Goal: Find specific page/section: Find specific page/section

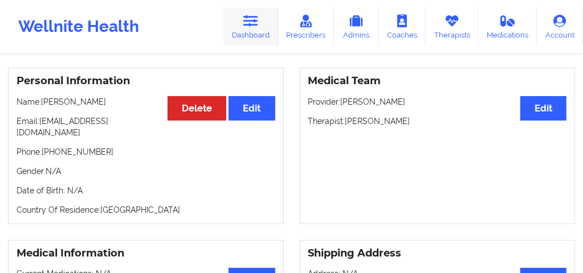
click at [261, 36] on link "Dashboard" at bounding box center [250, 27] width 55 height 38
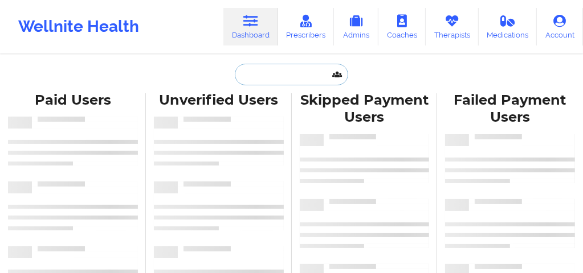
click at [253, 77] on input "text" at bounding box center [291, 75] width 113 height 22
paste input "[PERSON_NAME] [PERSON_NAME]"
type input "[PERSON_NAME] [PERSON_NAME]"
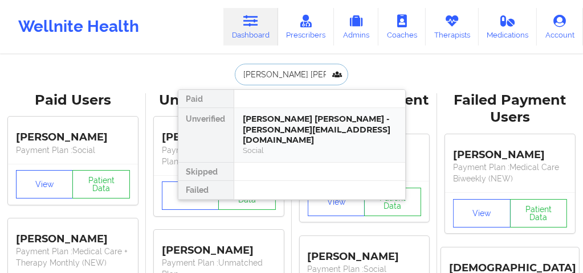
click at [276, 118] on div "[PERSON_NAME] [PERSON_NAME] - [PERSON_NAME][EMAIL_ADDRESS][DOMAIN_NAME]" at bounding box center [319, 130] width 153 height 32
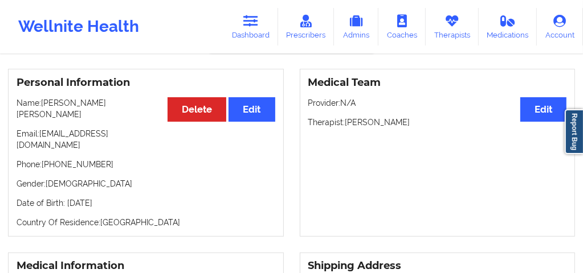
scroll to position [95, 0]
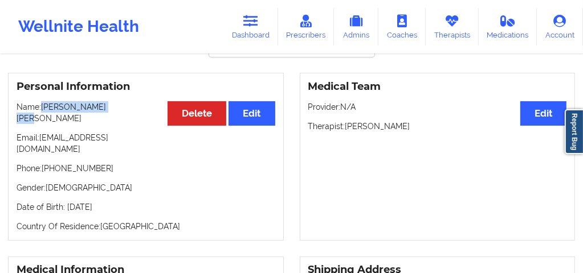
drag, startPoint x: 114, startPoint y: 94, endPoint x: 44, endPoint y: 95, distance: 69.5
click at [44, 101] on p "Name: [PERSON_NAME] [PERSON_NAME]" at bounding box center [146, 112] width 259 height 23
copy p "[PERSON_NAME] [PERSON_NAME]"
click at [449, 31] on link "Therapists" at bounding box center [451, 27] width 53 height 38
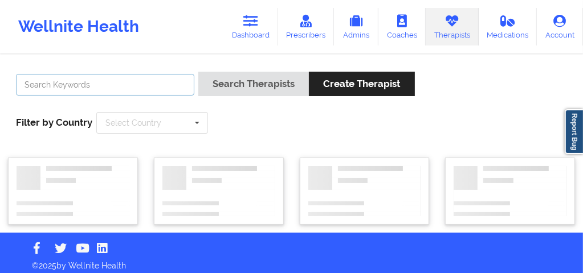
click at [139, 89] on input "text" at bounding box center [105, 85] width 178 height 22
type input "[PERSON_NAME]"
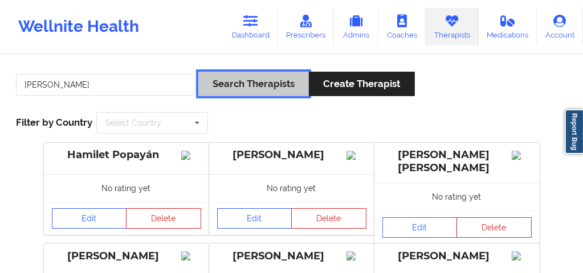
click at [251, 89] on button "Search Therapists" at bounding box center [253, 84] width 111 height 24
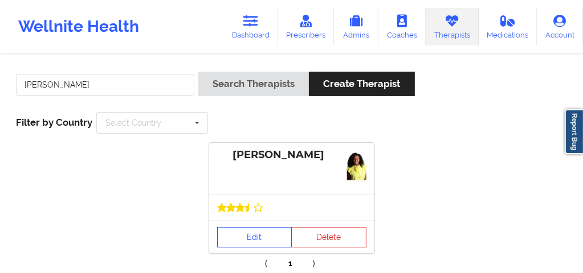
click at [257, 238] on link "Edit" at bounding box center [254, 237] width 75 height 21
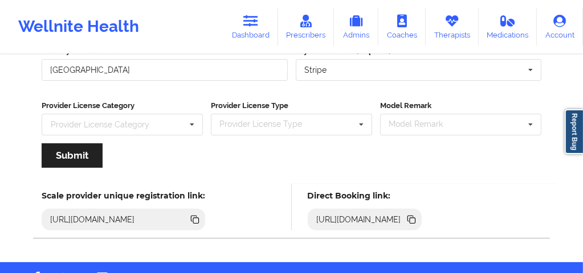
scroll to position [199, 0]
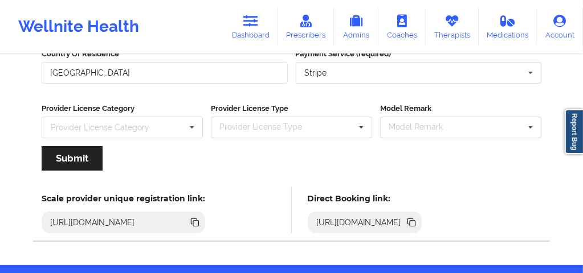
click at [415, 221] on icon at bounding box center [413, 224] width 6 height 6
click at [458, 35] on link "Therapists" at bounding box center [451, 27] width 53 height 38
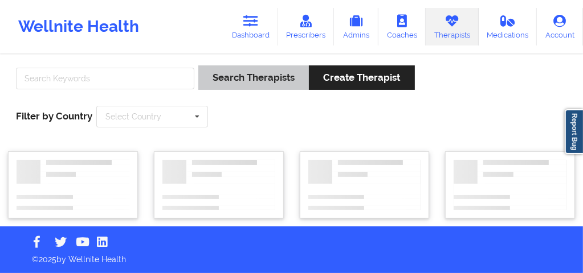
scroll to position [6, 0]
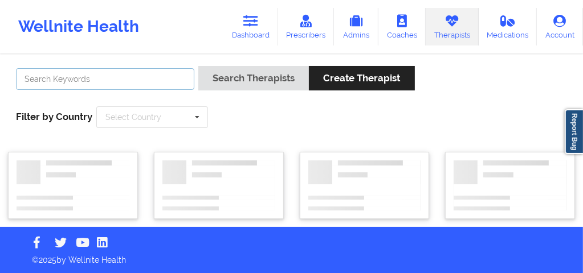
click at [154, 77] on input "text" at bounding box center [105, 79] width 178 height 22
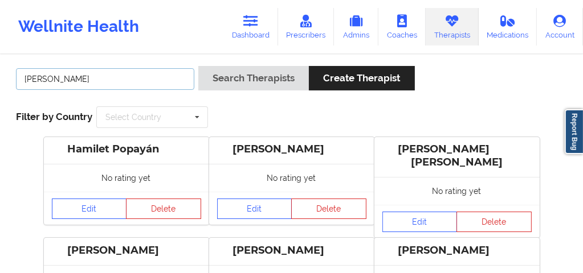
type input "[PERSON_NAME]"
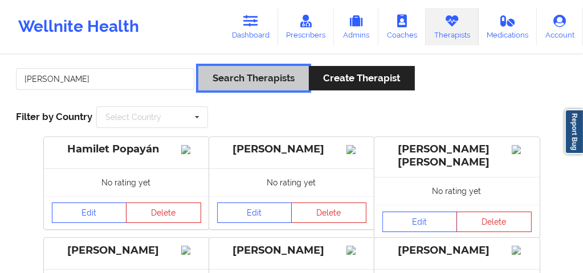
click at [268, 77] on button "Search Therapists" at bounding box center [253, 78] width 111 height 24
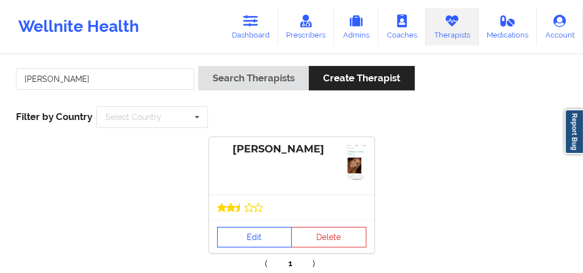
click at [257, 244] on link "Edit" at bounding box center [254, 237] width 75 height 21
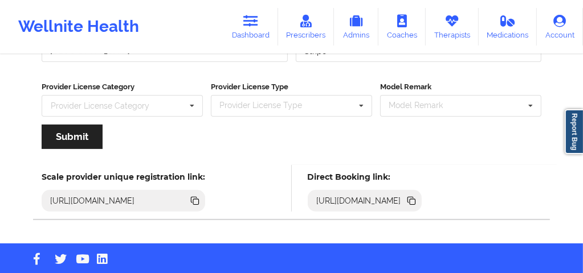
scroll to position [237, 0]
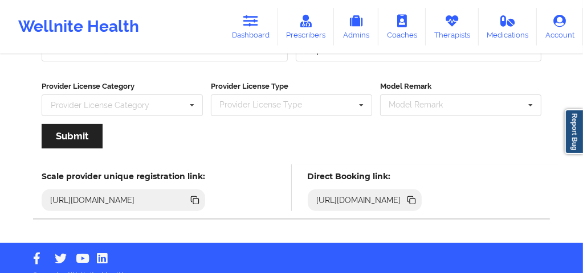
click at [415, 199] on icon at bounding box center [413, 202] width 6 height 6
